Goal: Information Seeking & Learning: Learn about a topic

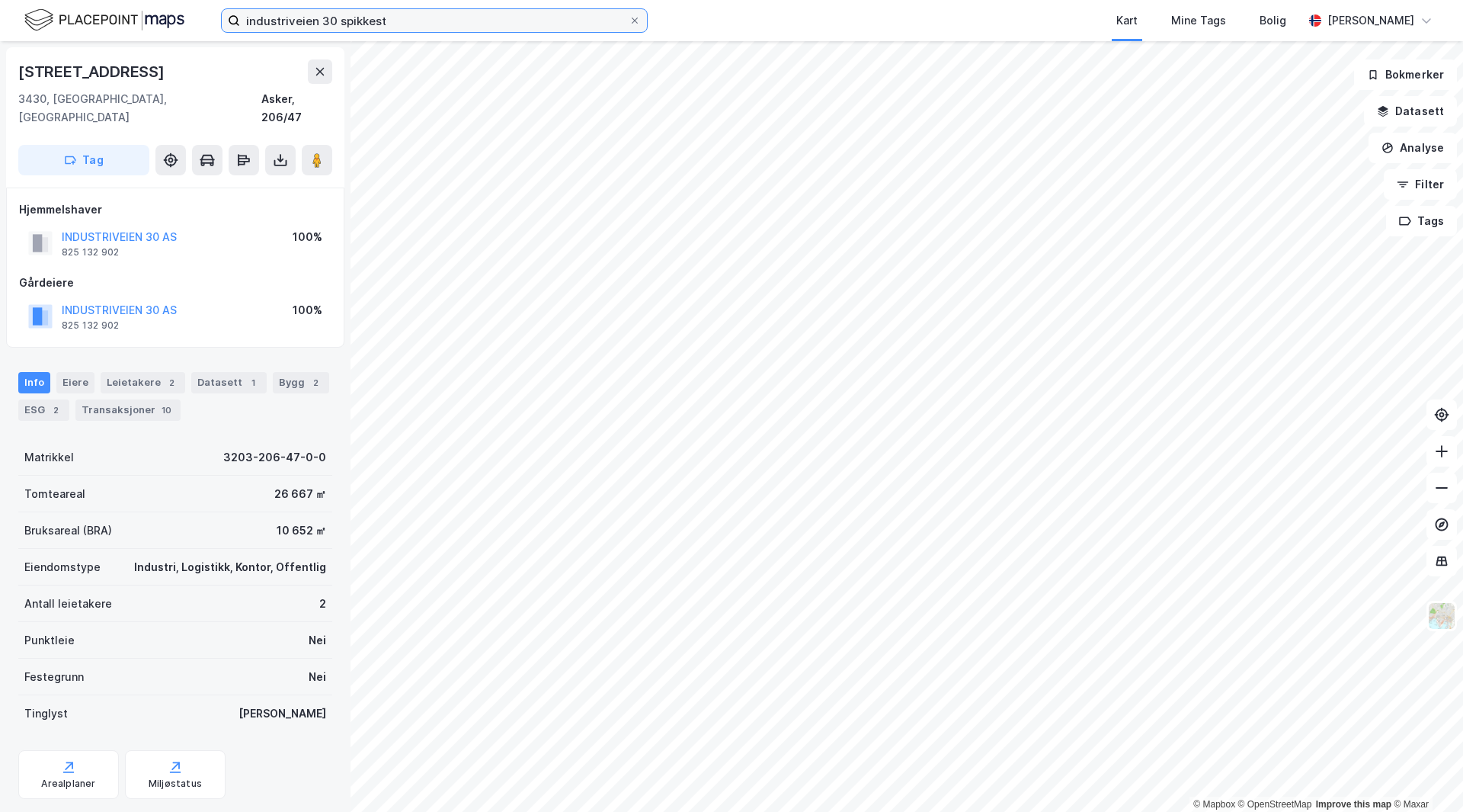
click at [291, 14] on input "industriveien 30 spikkest" at bounding box center [434, 21] width 389 height 23
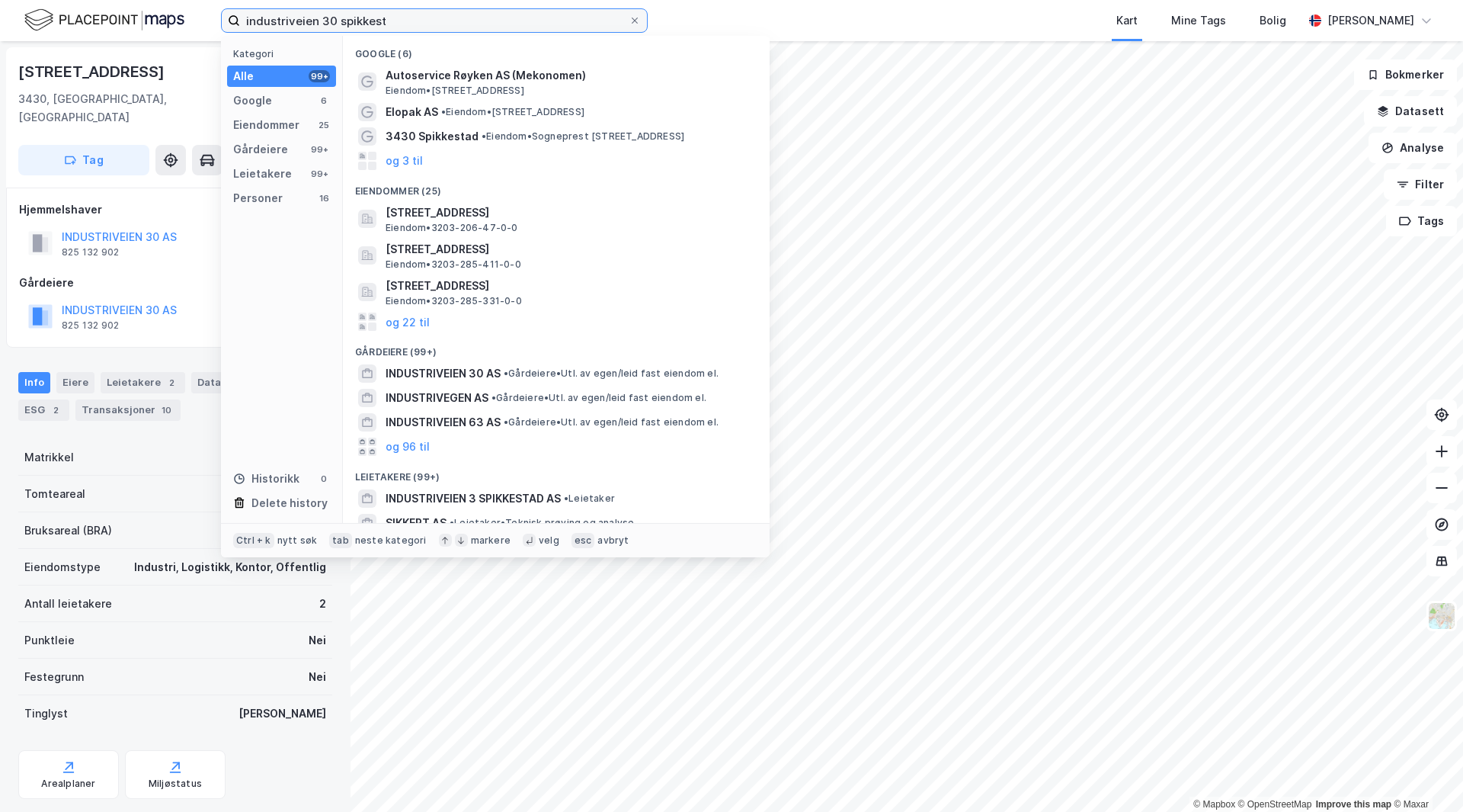
click at [291, 14] on input "industriveien 30 spikkest" at bounding box center [434, 21] width 389 height 23
type input "b"
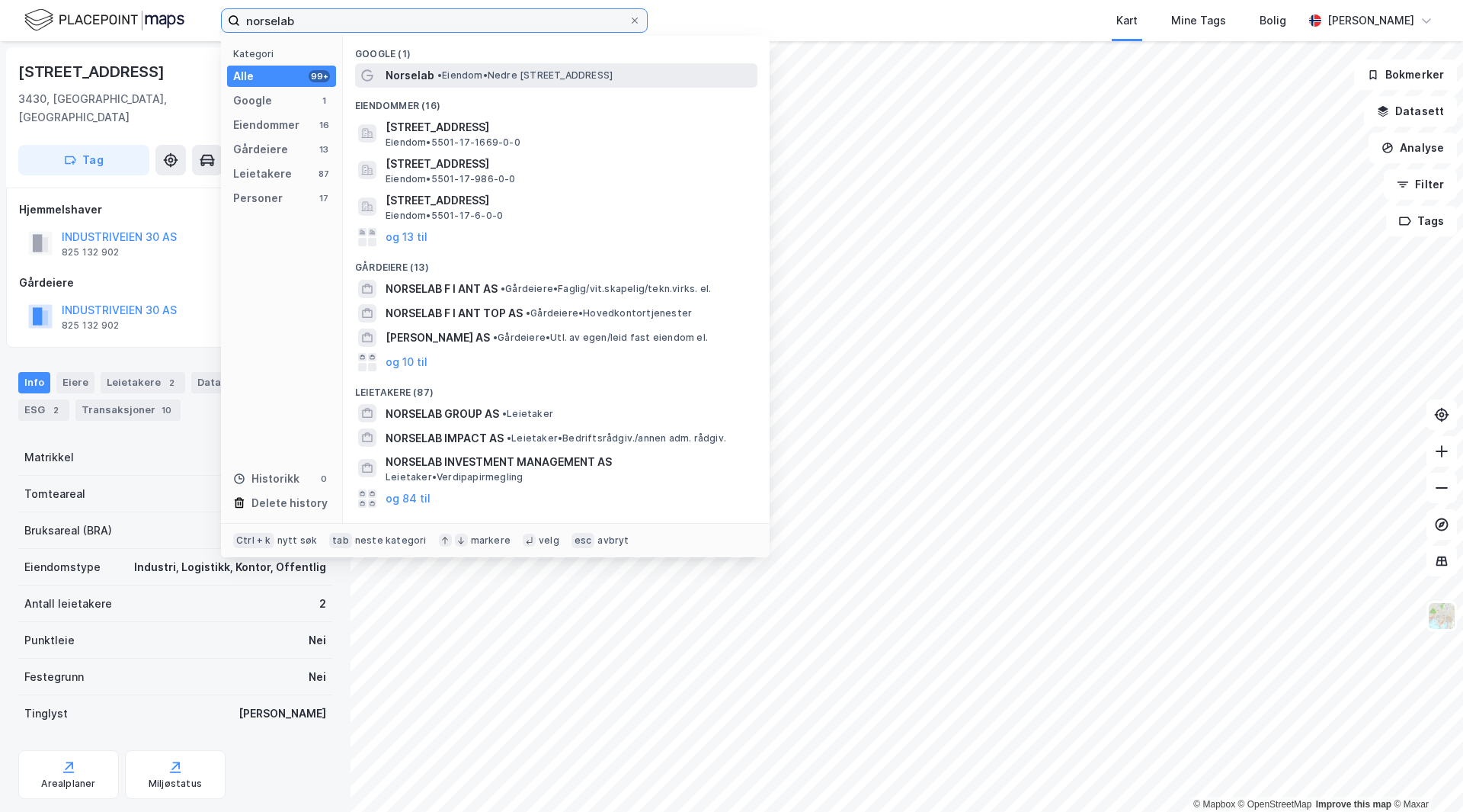
type input "norselab"
click at [505, 73] on span "• Eiendom • [STREET_ADDRESS]" at bounding box center [524, 75] width 175 height 12
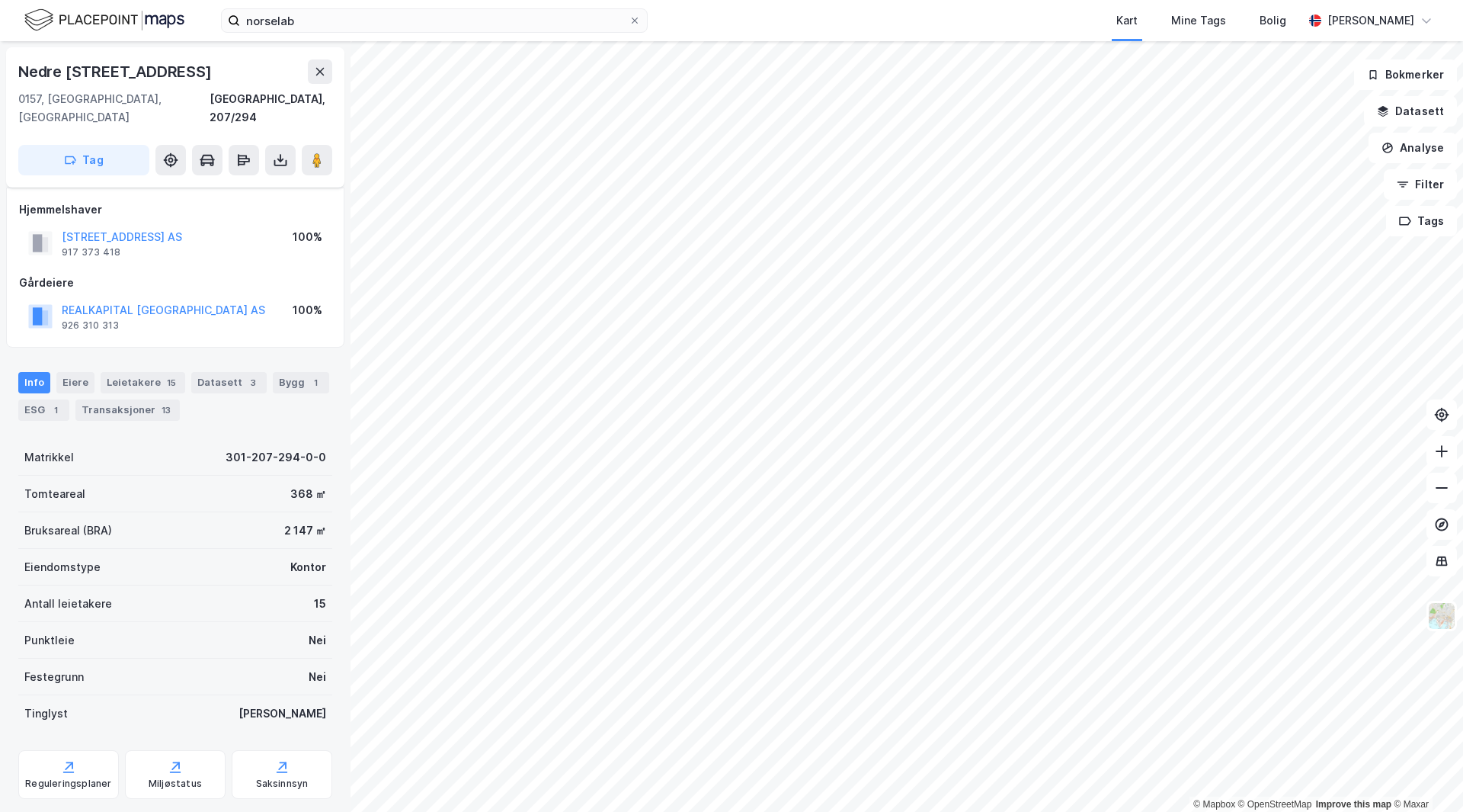
scroll to position [18, 0]
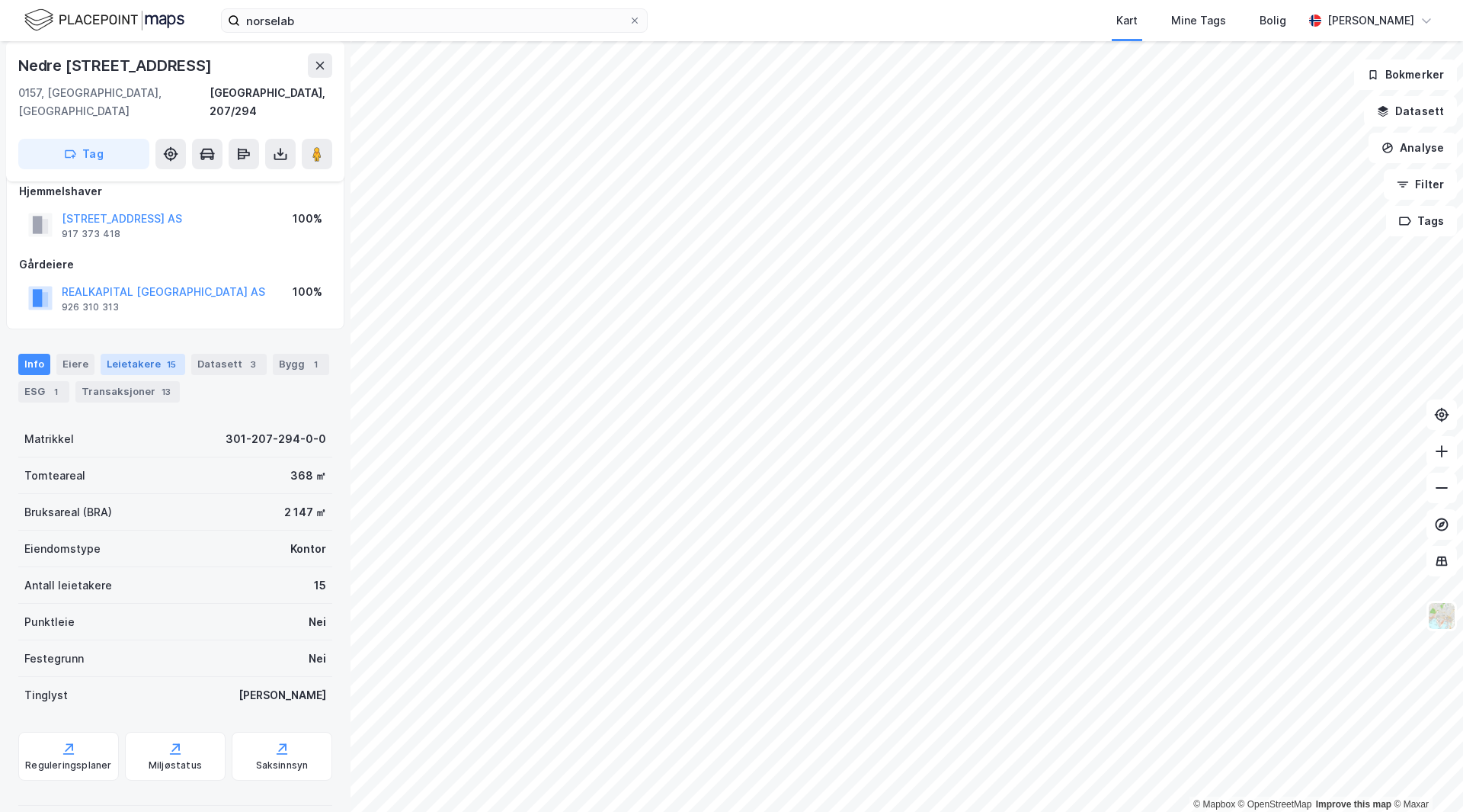
click at [153, 353] on div "Leietakere 15" at bounding box center [143, 364] width 85 height 22
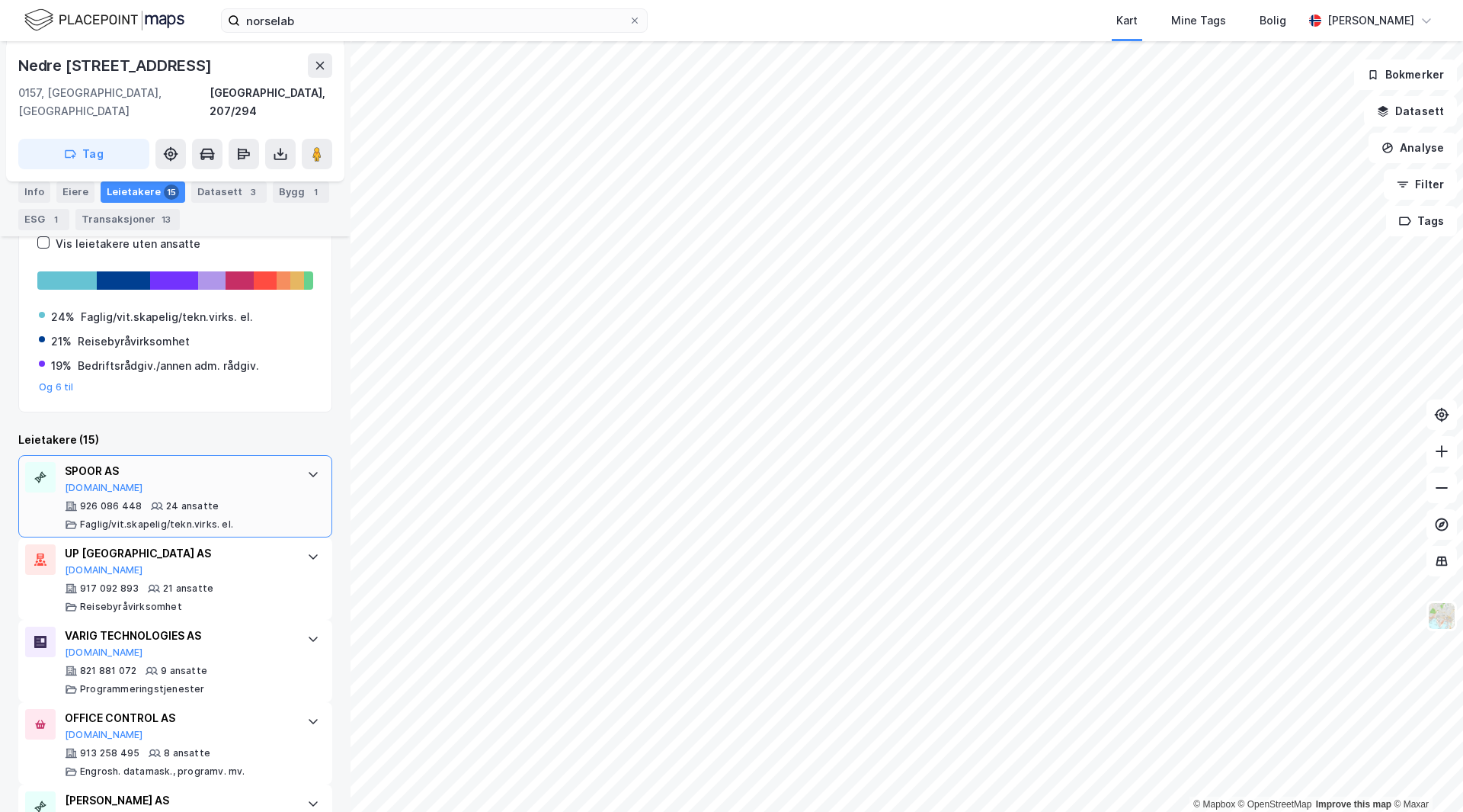
scroll to position [335, 0]
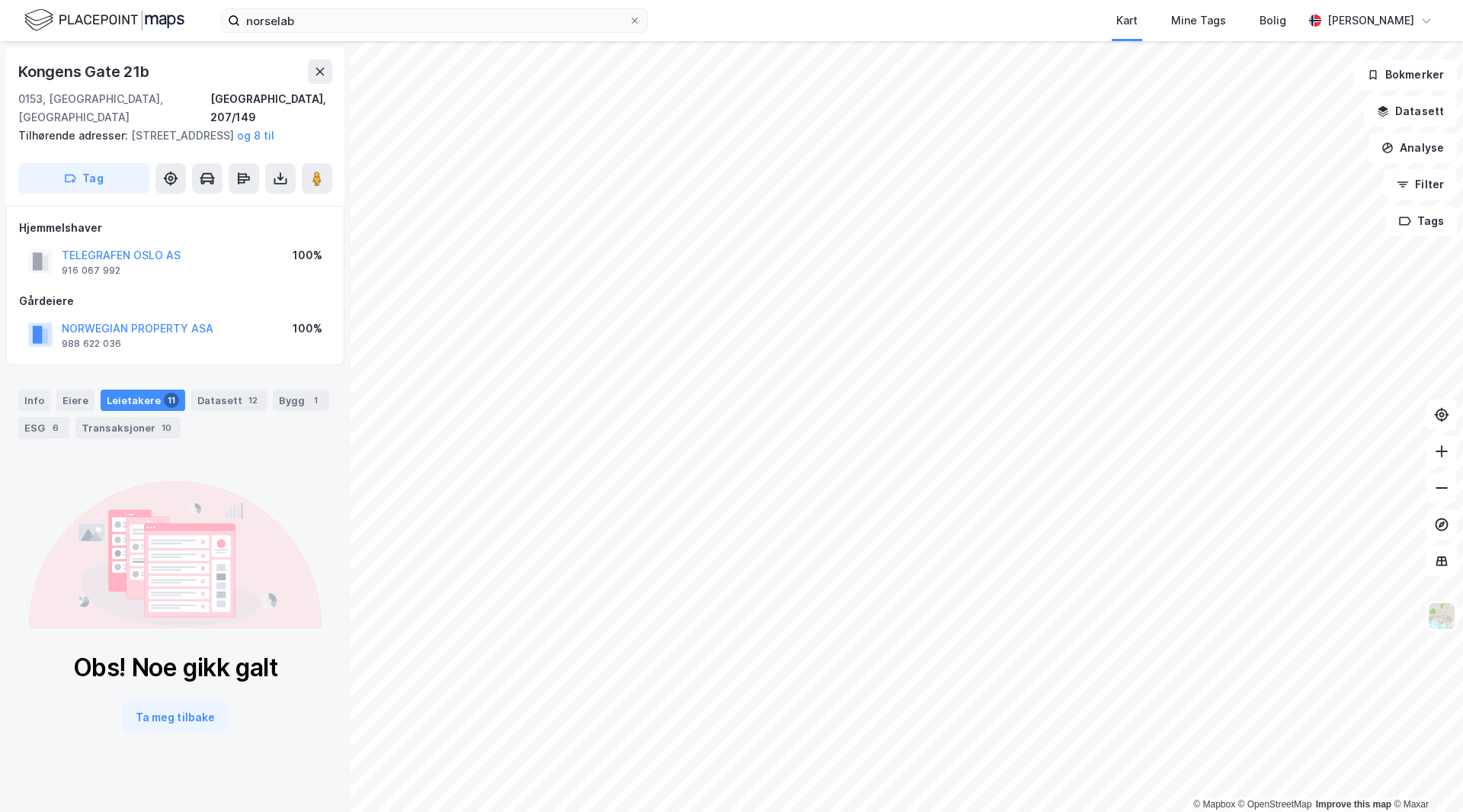
click at [225, 433] on div "Info [PERSON_NAME] 11 Datasett 12 Bygg 1 ESG 6 Transaksjoner 10" at bounding box center [175, 414] width 314 height 49
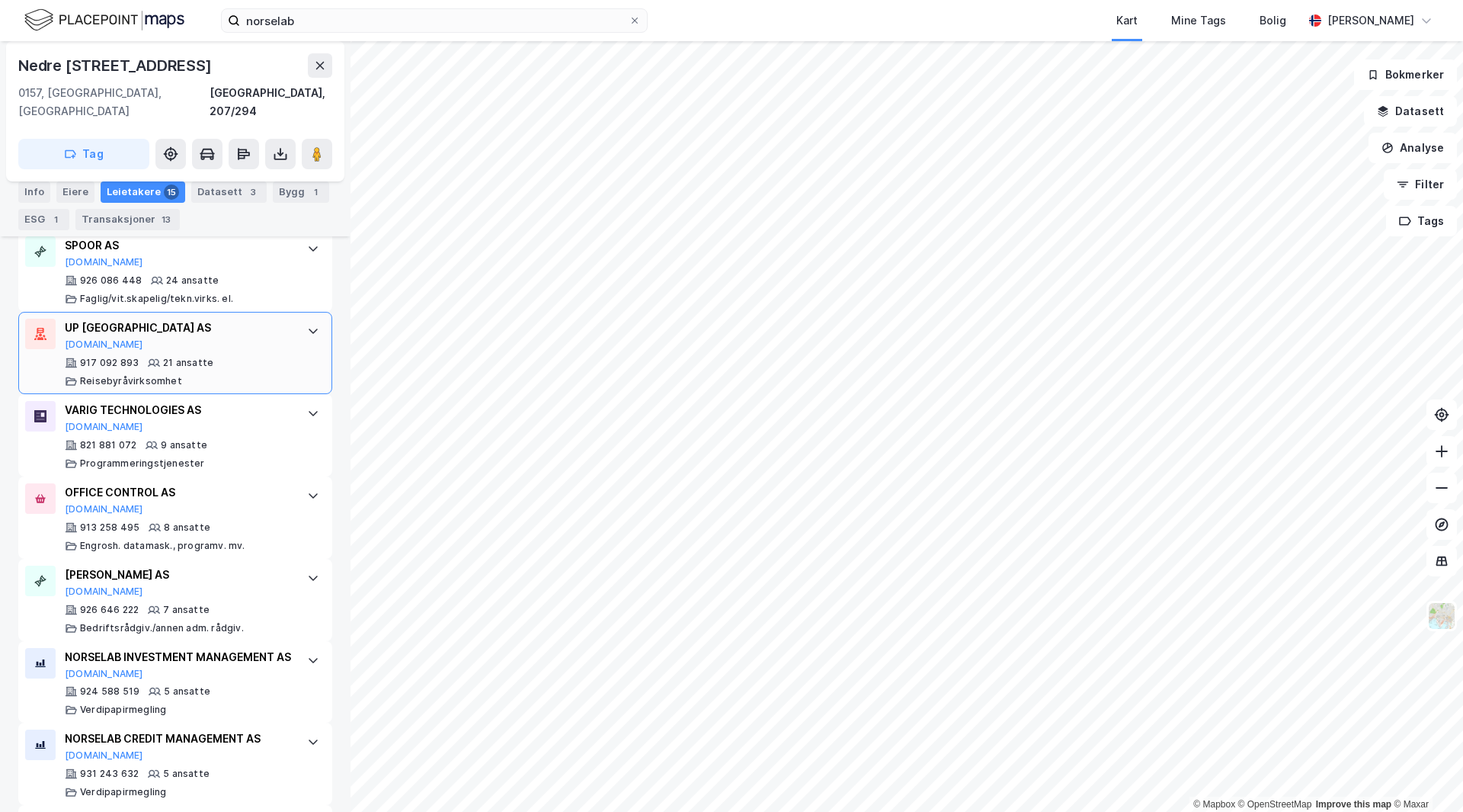
scroll to position [533, 0]
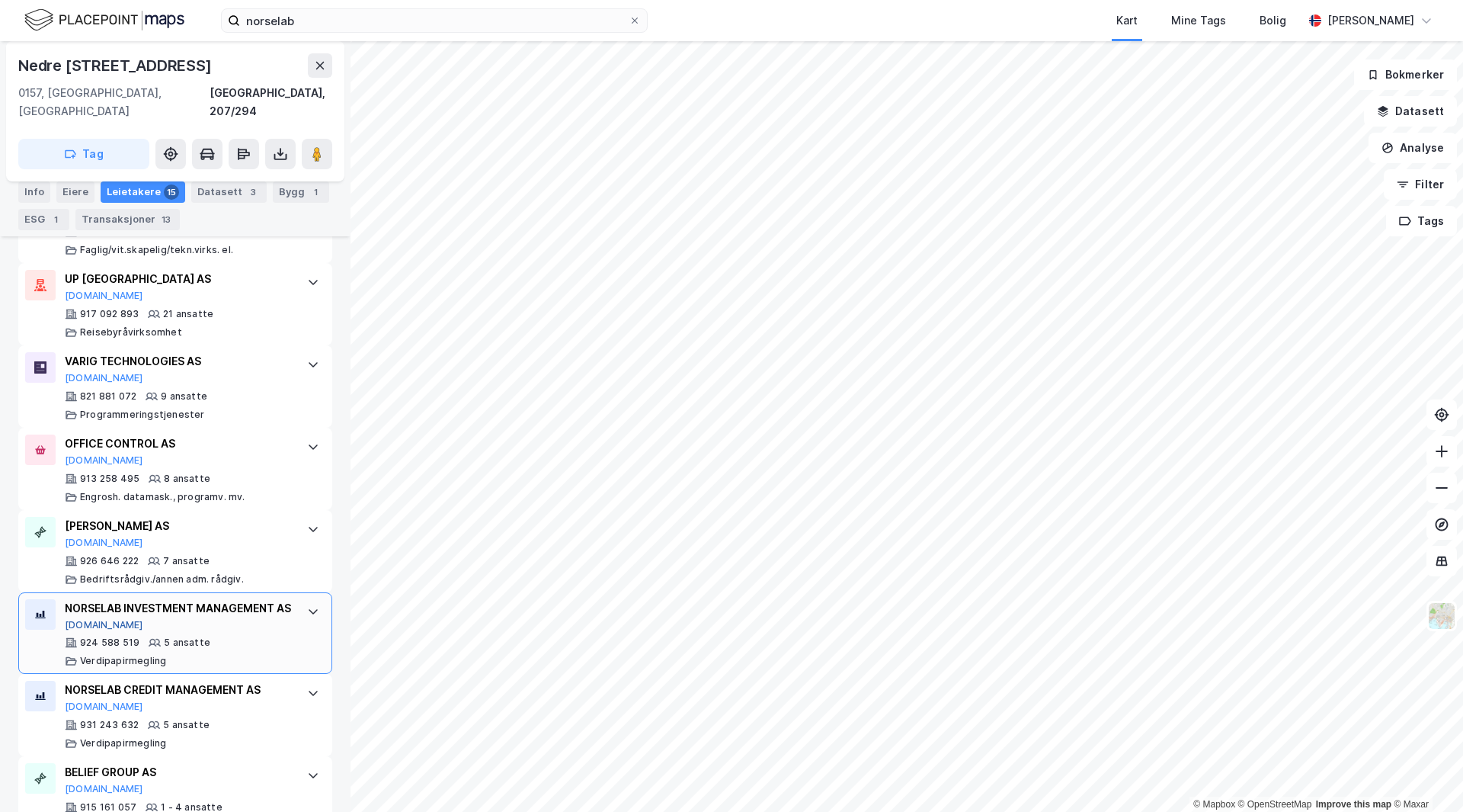
click at [84, 627] on button "[DOMAIN_NAME]" at bounding box center [104, 625] width 79 height 12
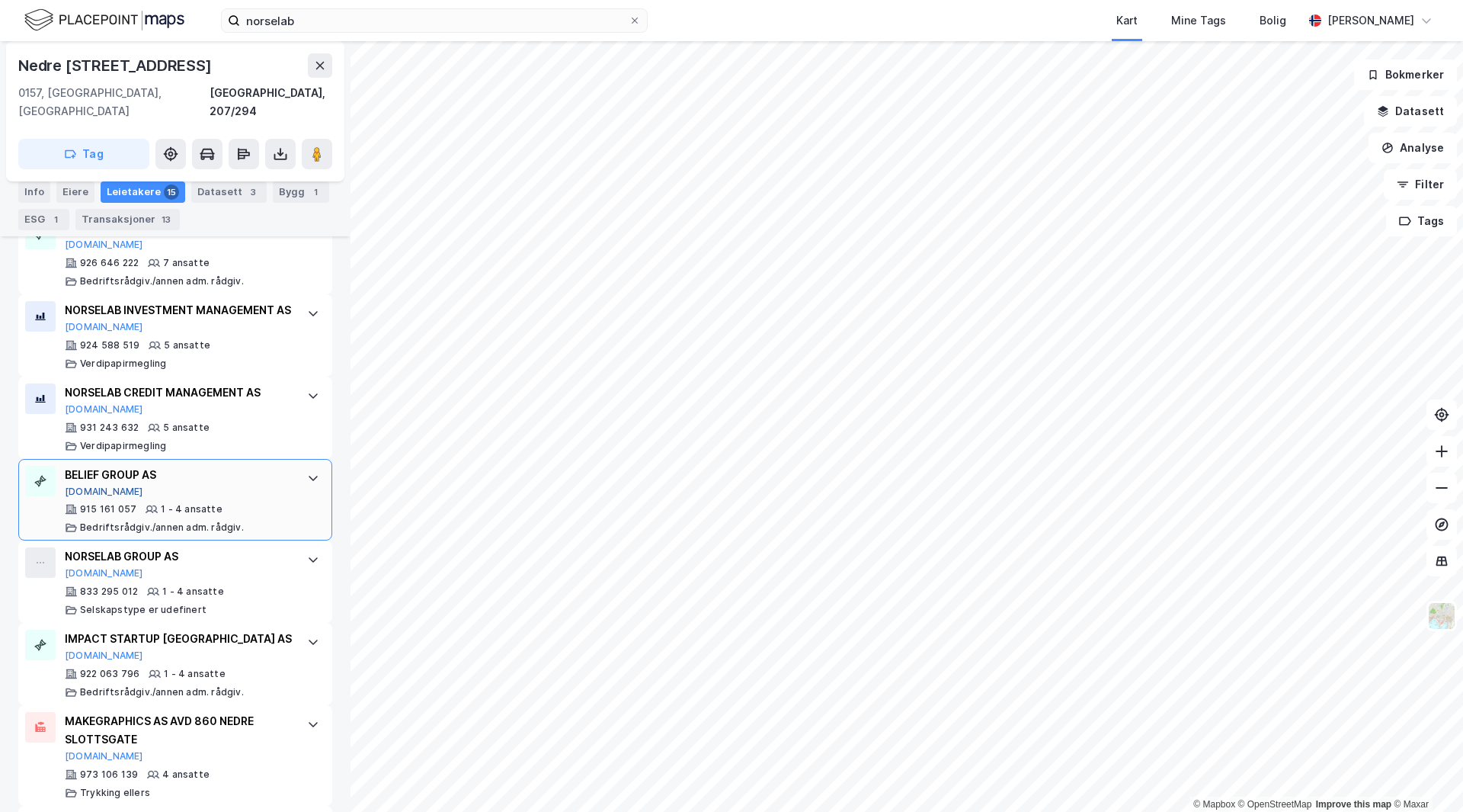
scroll to position [915, 0]
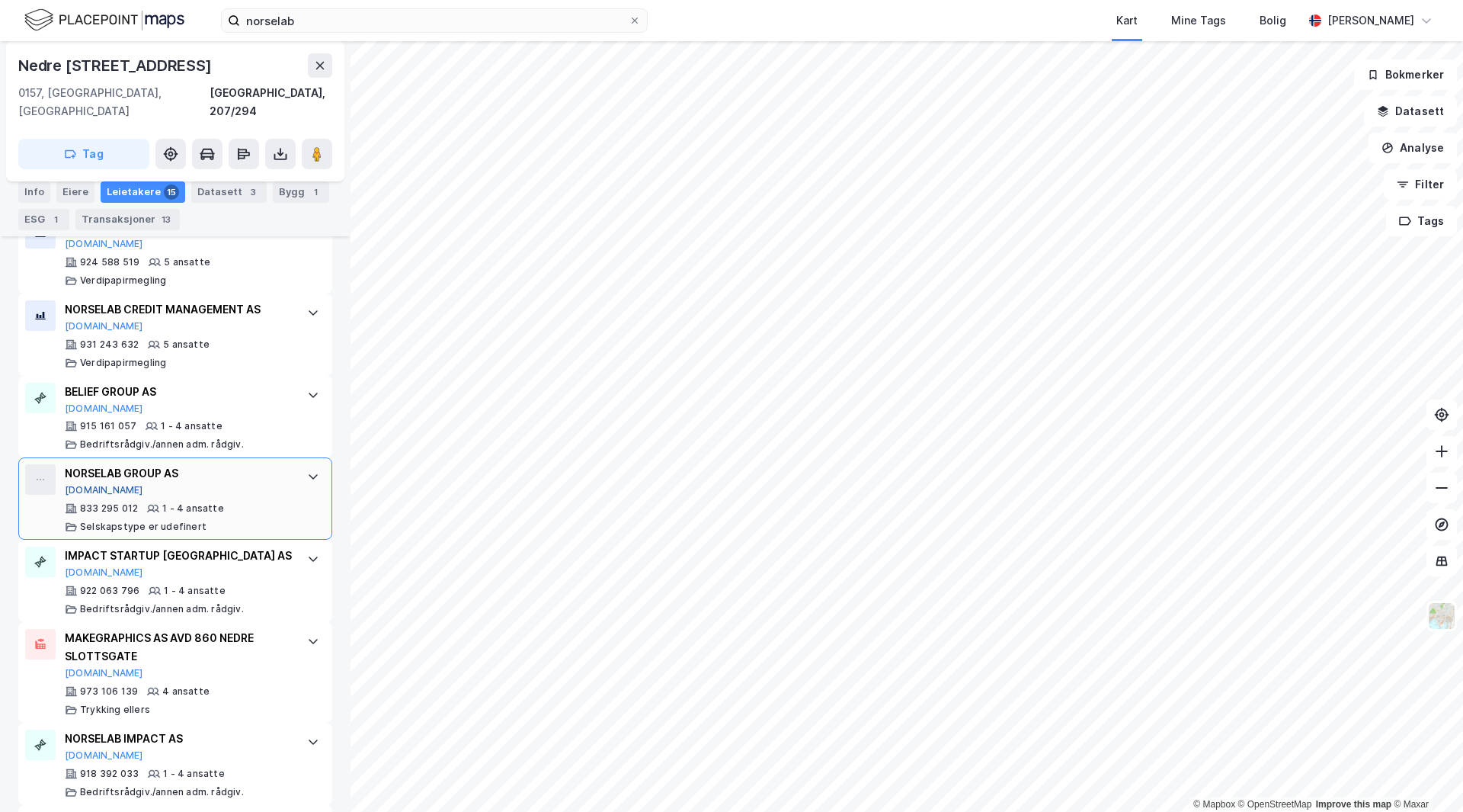
click at [88, 494] on button "[DOMAIN_NAME]" at bounding box center [104, 489] width 79 height 12
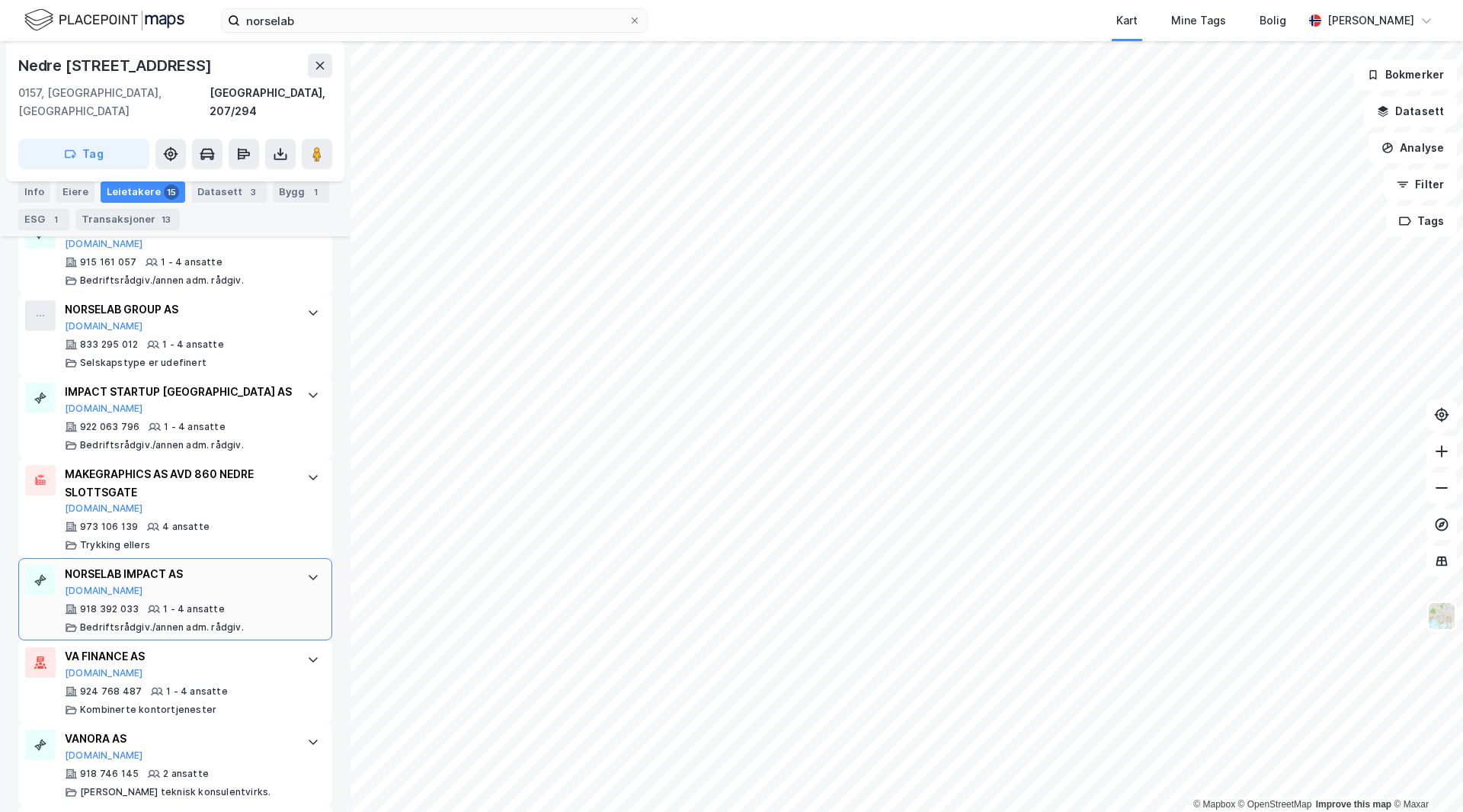
scroll to position [1174, 0]
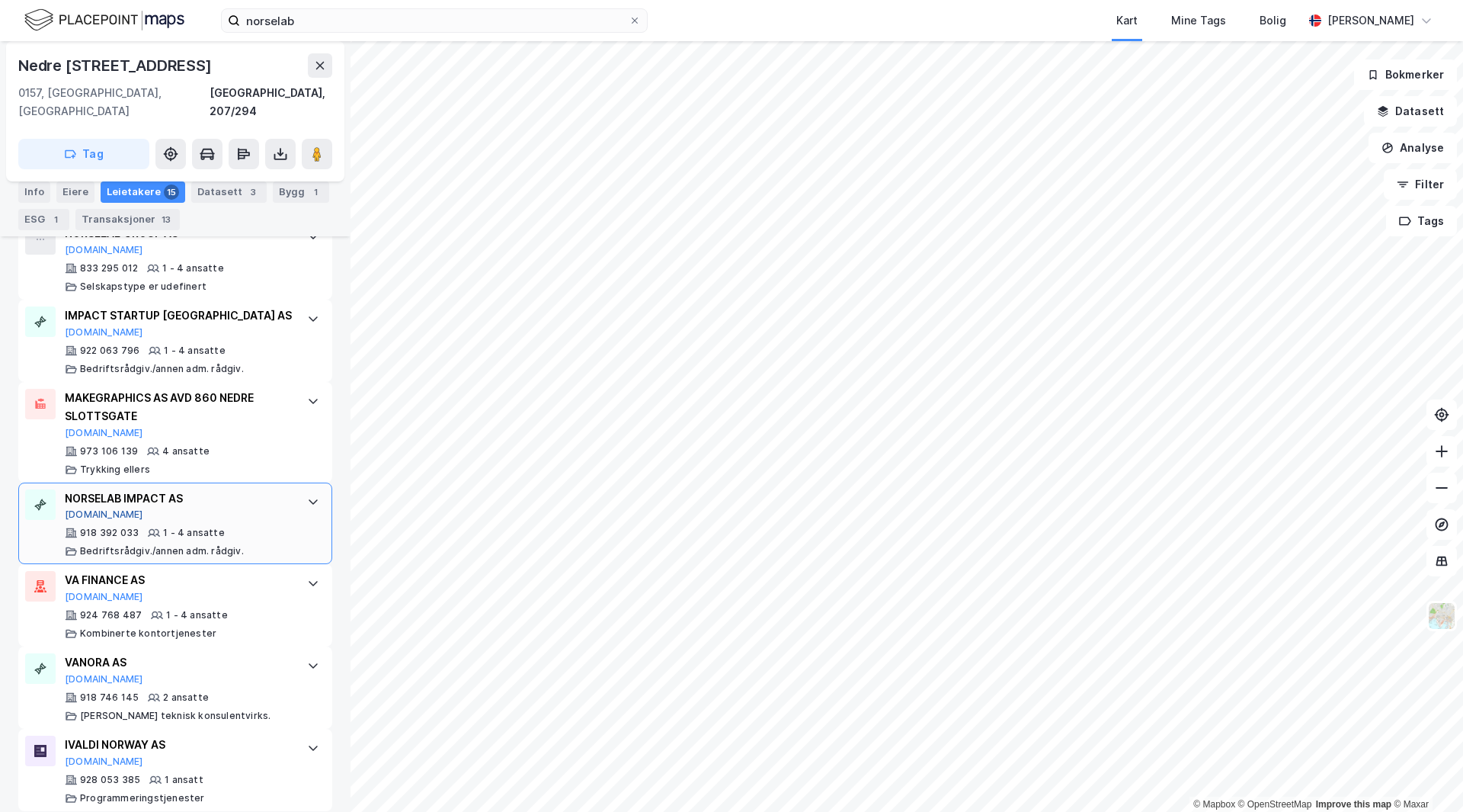
click at [82, 508] on button "[DOMAIN_NAME]" at bounding box center [104, 514] width 79 height 12
click at [75, 508] on button "[DOMAIN_NAME]" at bounding box center [104, 514] width 79 height 12
